Goal: Book appointment/travel/reservation

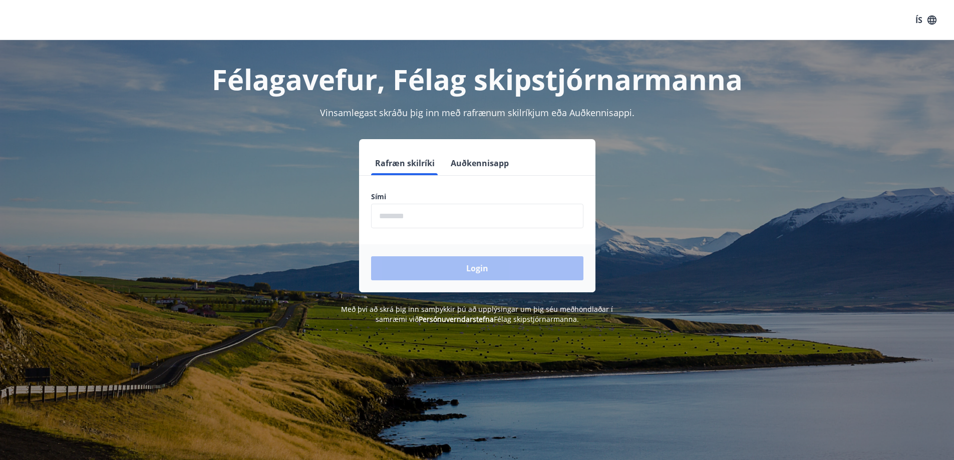
click at [416, 161] on button "Rafræn skilríki" at bounding box center [405, 163] width 68 height 24
click at [385, 205] on input "phone" at bounding box center [477, 216] width 212 height 25
type input "********"
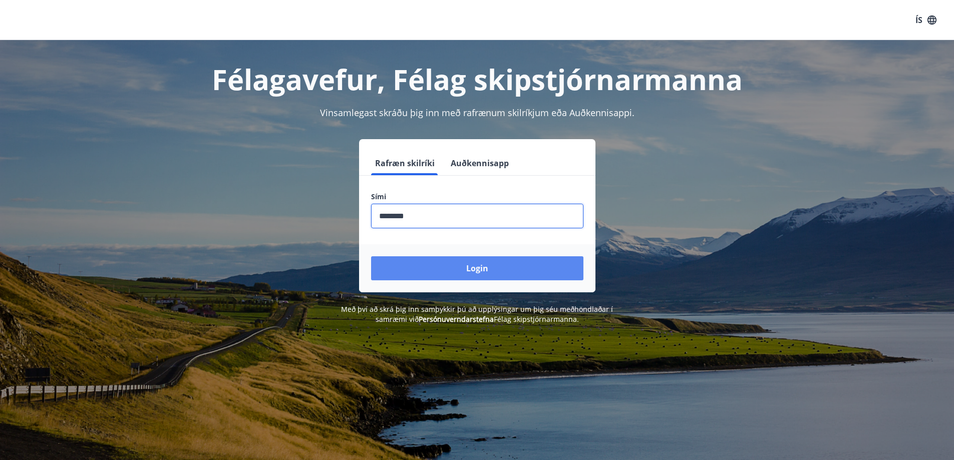
click at [472, 267] on button "Login" at bounding box center [477, 268] width 212 height 24
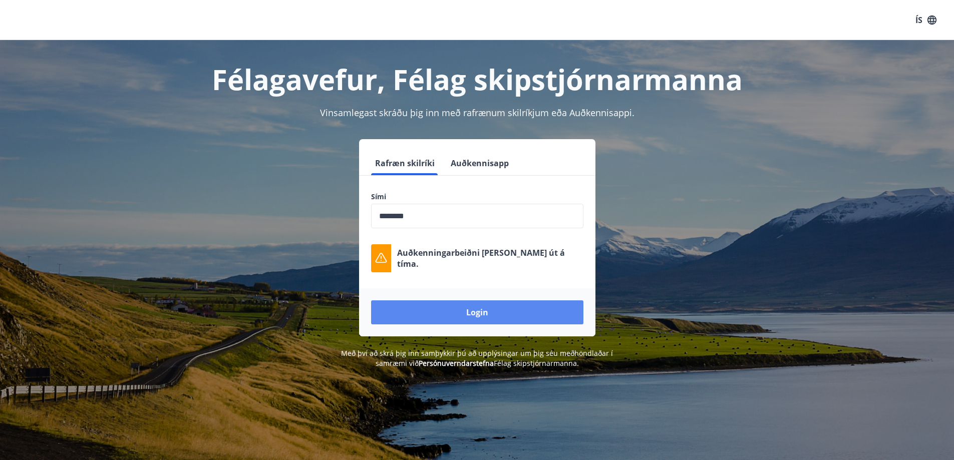
click at [477, 311] on button "Login" at bounding box center [477, 312] width 212 height 24
click at [478, 307] on button "Login" at bounding box center [477, 312] width 212 height 24
click at [471, 312] on button "Login" at bounding box center [477, 312] width 212 height 24
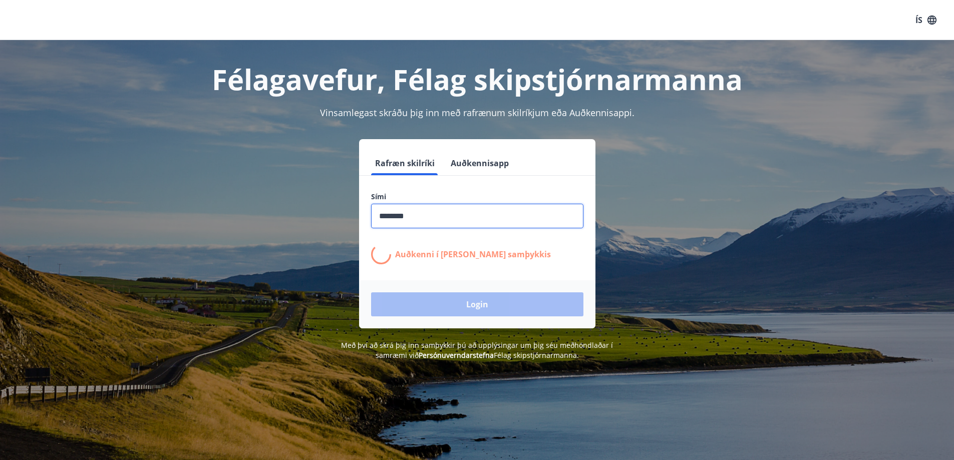
drag, startPoint x: 415, startPoint y: 214, endPoint x: 158, endPoint y: 250, distance: 258.9
click at [289, 221] on div "Rafræn skilríki Auðkennisapp Sími ​ Auðkenni í síma bíður samþykkis Login" at bounding box center [477, 233] width 697 height 189
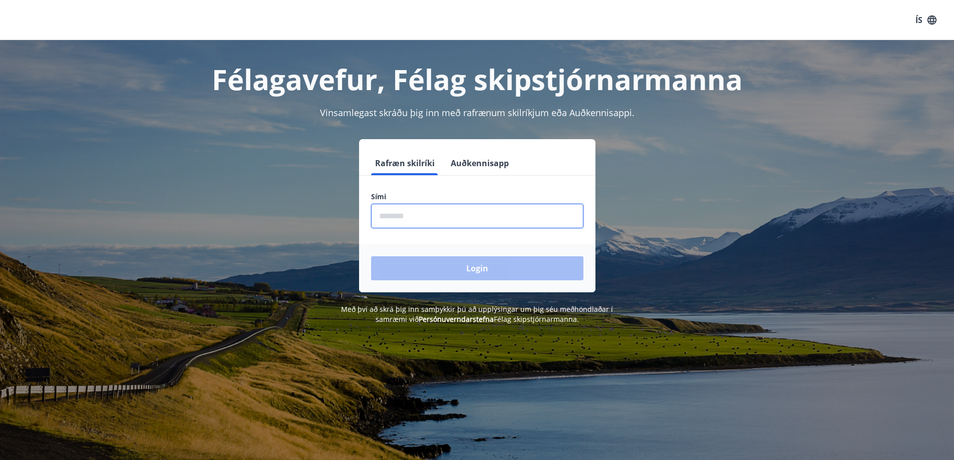
click at [380, 206] on input "phone" at bounding box center [477, 216] width 212 height 25
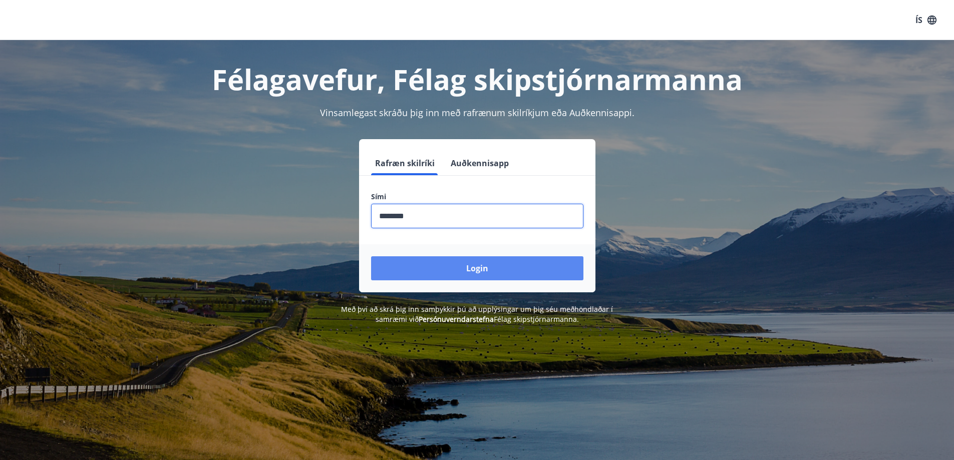
type input "********"
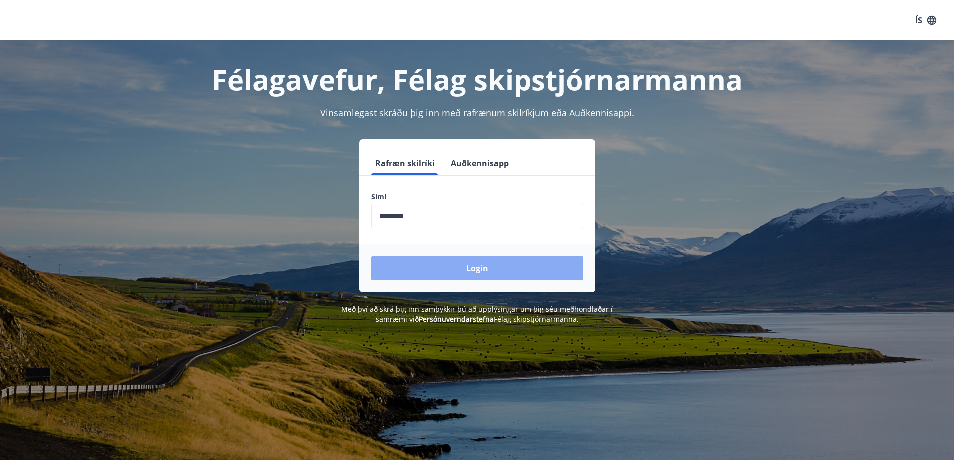
click at [482, 263] on button "Login" at bounding box center [477, 268] width 212 height 24
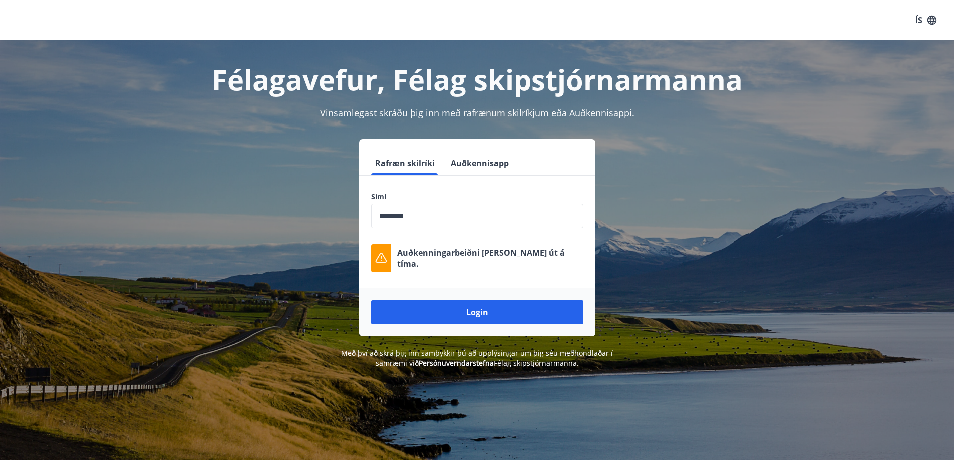
click at [378, 255] on icon at bounding box center [381, 258] width 12 height 12
click at [416, 161] on button "Rafræn skilríki" at bounding box center [405, 163] width 68 height 24
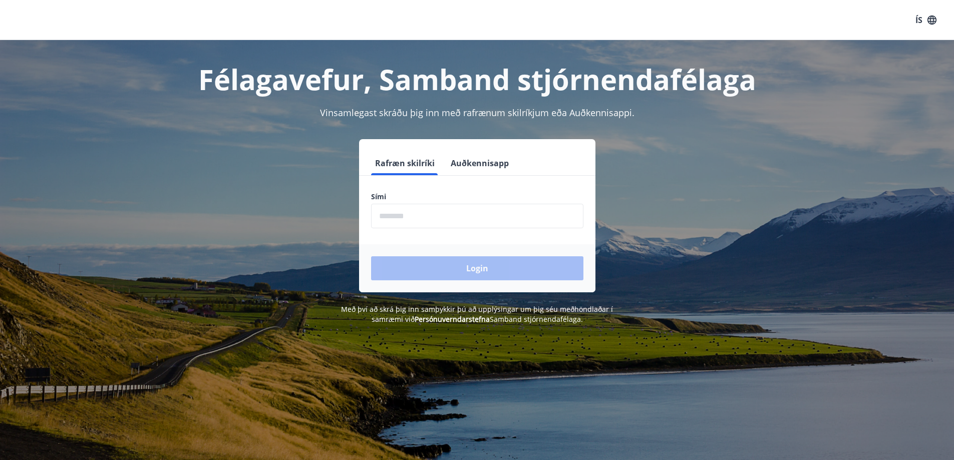
click at [387, 205] on input "phone" at bounding box center [477, 216] width 212 height 25
type input "********"
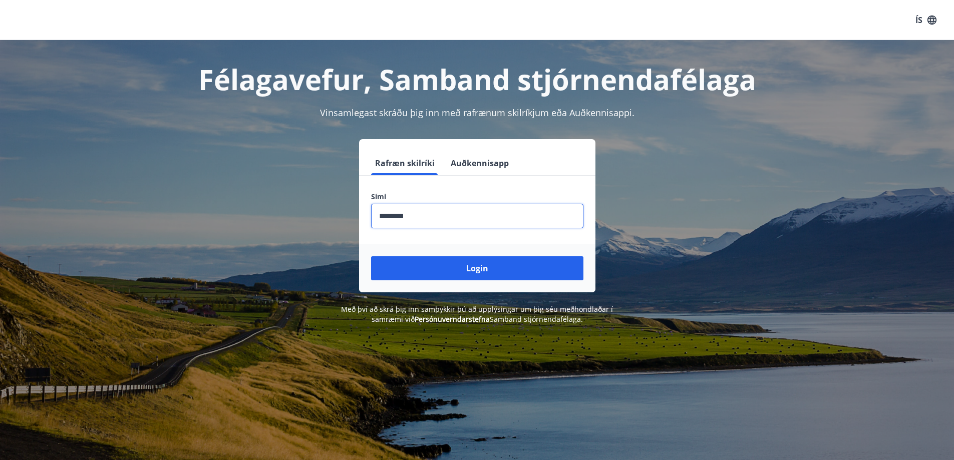
click at [476, 264] on button "Login" at bounding box center [477, 268] width 212 height 24
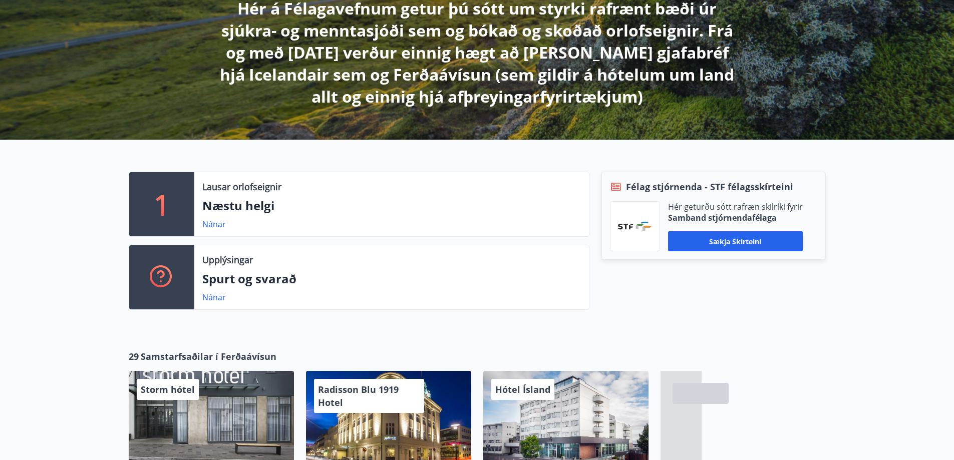
scroll to position [200, 0]
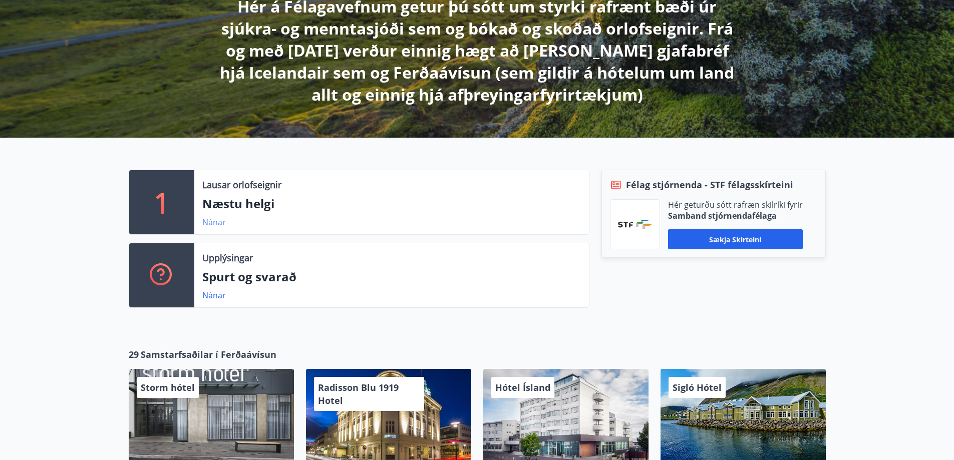
click at [215, 220] on link "Nánar" at bounding box center [214, 222] width 24 height 11
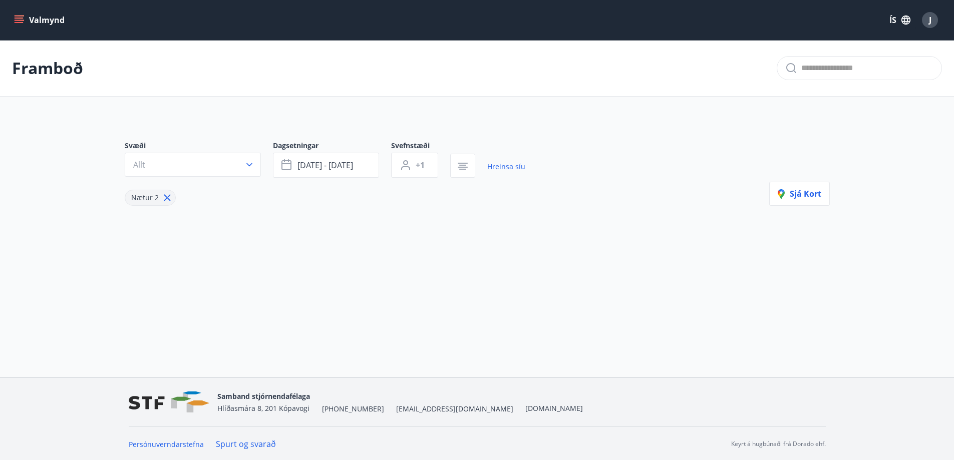
type input "*"
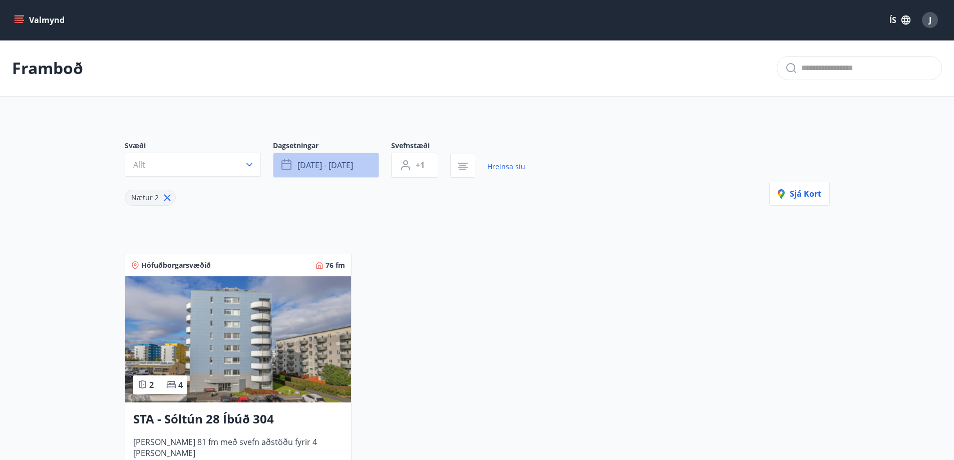
click at [285, 161] on icon "button" at bounding box center [286, 165] width 10 height 10
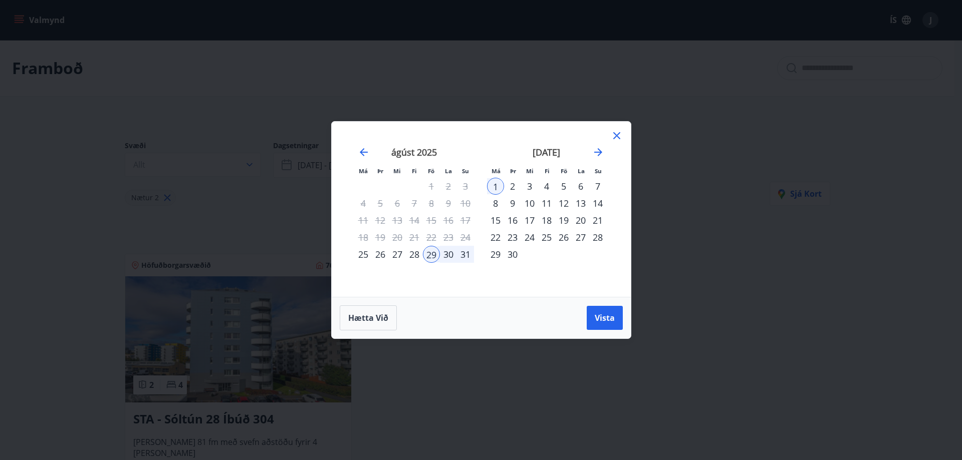
click at [446, 251] on div "30" at bounding box center [448, 254] width 17 height 17
click at [602, 315] on span "Vista" at bounding box center [604, 318] width 20 height 11
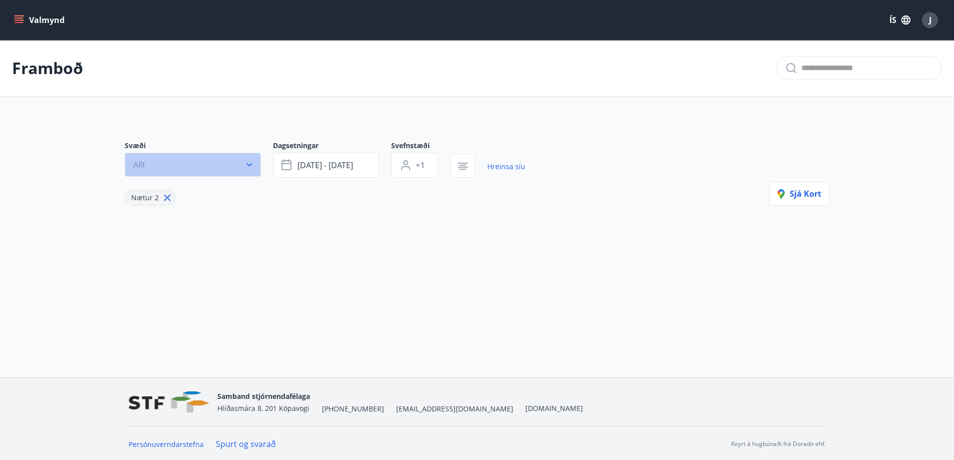
click at [137, 163] on span "Allt" at bounding box center [139, 164] width 12 height 11
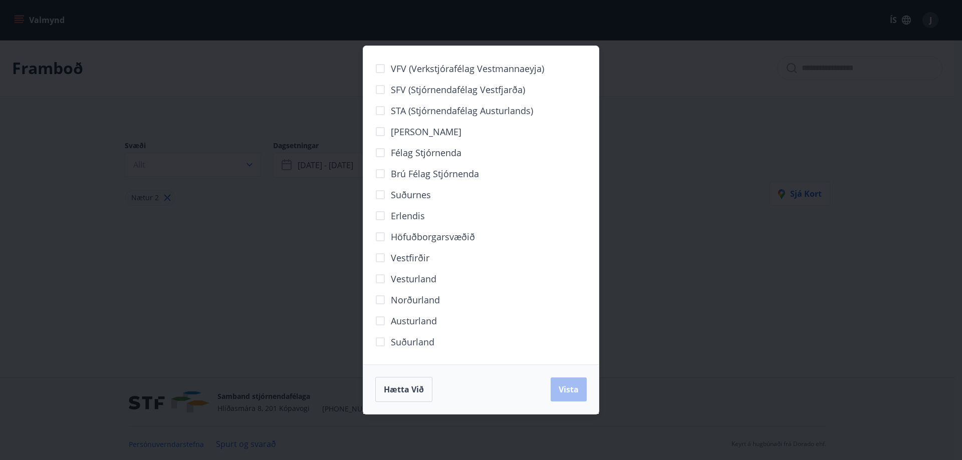
click at [743, 204] on div "VFV (Verkstjórafélag Vestmannaeyja) SFV (Stjórnendafélag Vestfjarða) STA (Stjór…" at bounding box center [481, 230] width 962 height 460
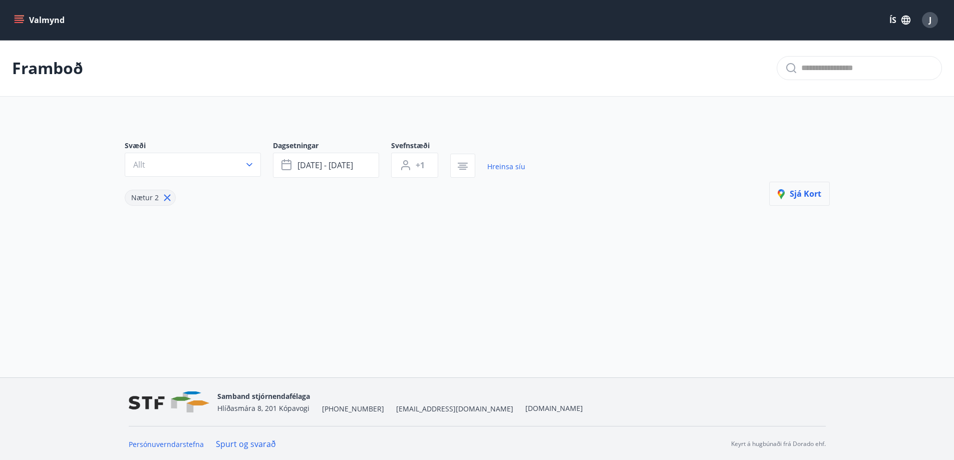
click at [799, 192] on span "Sjá kort" at bounding box center [800, 193] width 44 height 11
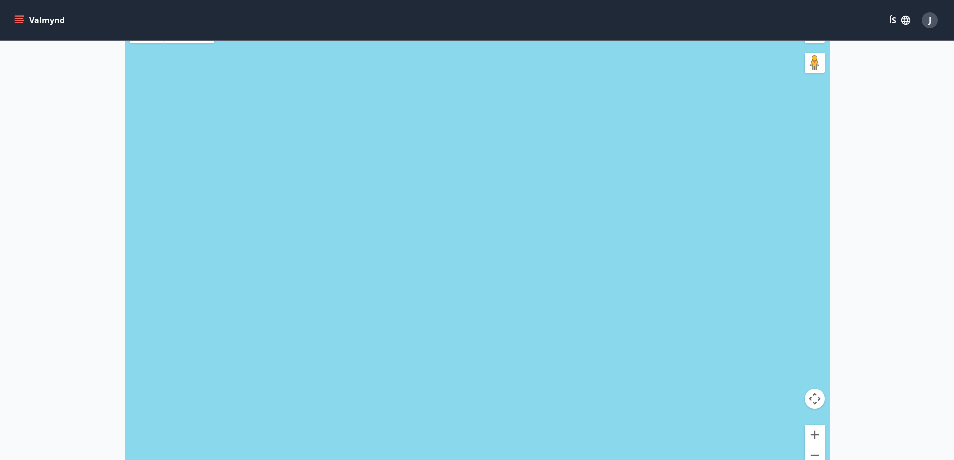
scroll to position [50, 0]
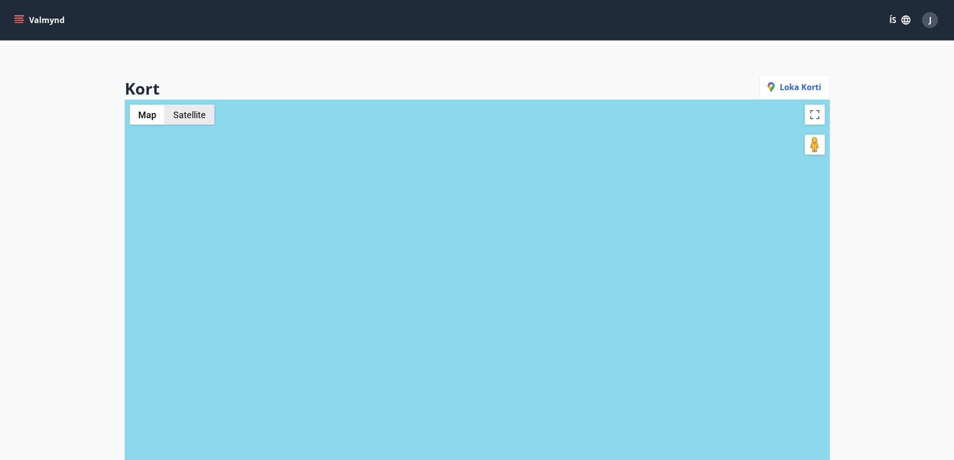
click at [191, 111] on button "Satellite" at bounding box center [190, 115] width 50 height 20
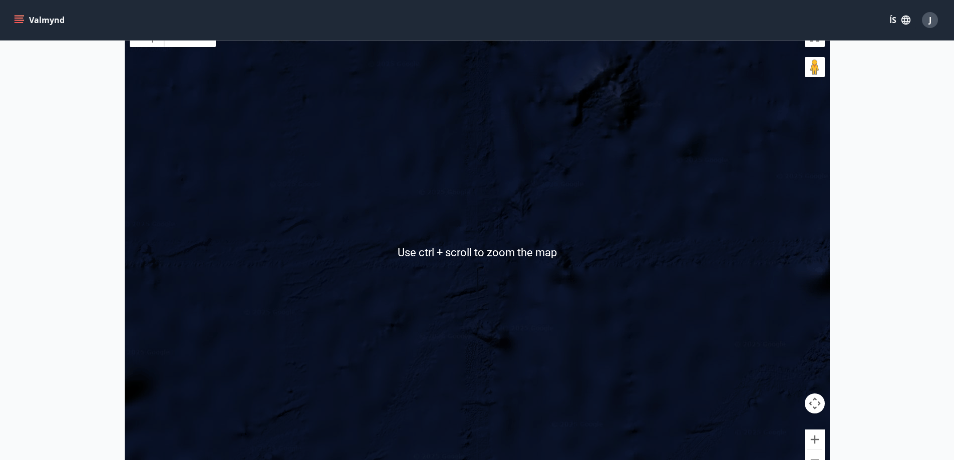
scroll to position [200, 0]
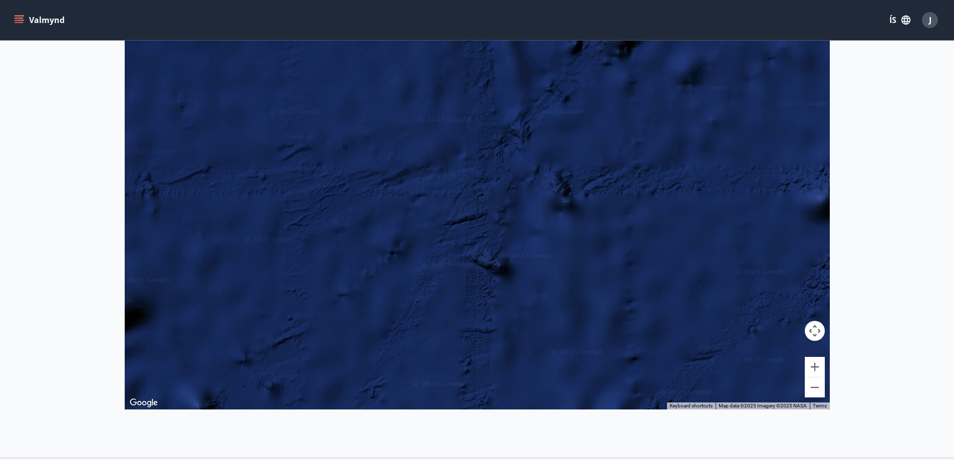
click at [410, 189] on div at bounding box center [477, 179] width 705 height 460
